Goal: Task Accomplishment & Management: Manage account settings

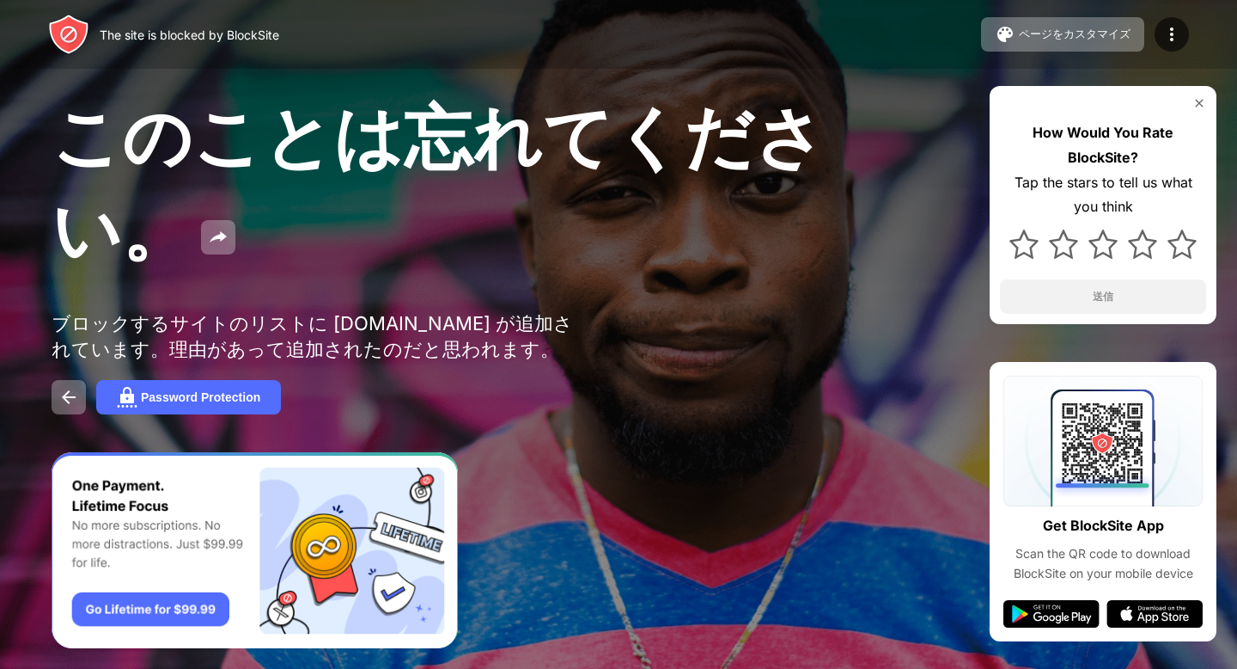
click at [742, 380] on div "Password Protection" at bounding box center [619, 397] width 1134 height 34
click at [39, 80] on div "このことは忘れてください。 ブロックするサイトのリストに youtube.com が追加されています。理由があって追加されたのだと思われます。 Passwor…" at bounding box center [618, 253] width 1237 height 507
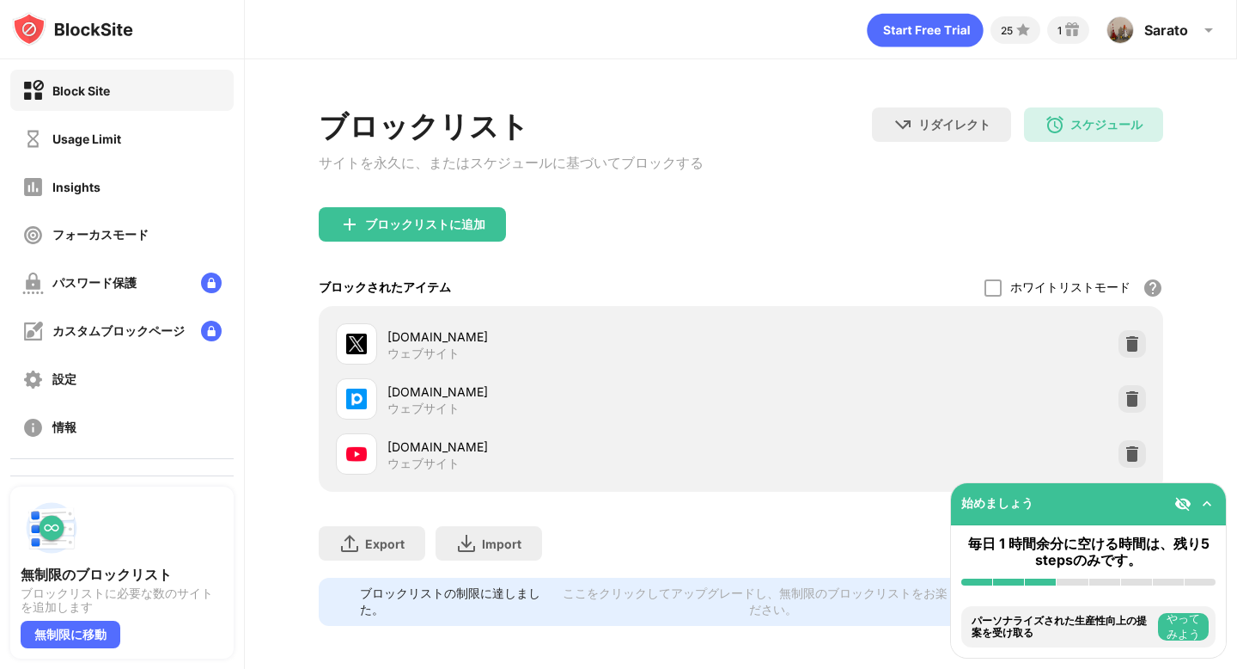
scroll to position [15, 0]
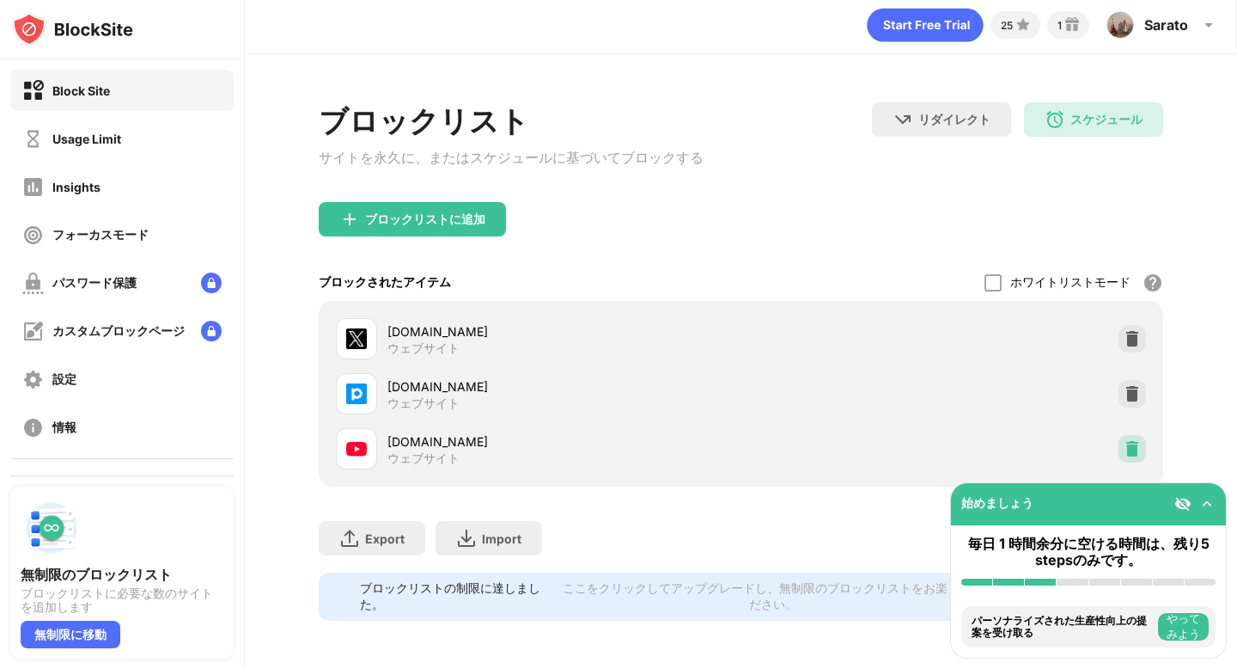
click at [1129, 447] on img at bounding box center [1132, 448] width 17 height 17
